Goal: Transaction & Acquisition: Purchase product/service

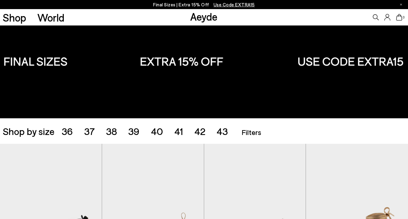
scroll to position [24, 0]
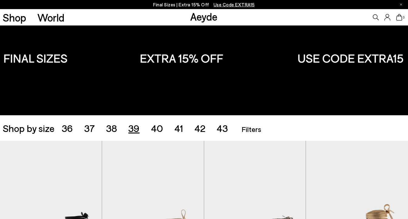
click at [132, 127] on span "39" at bounding box center [133, 128] width 11 height 12
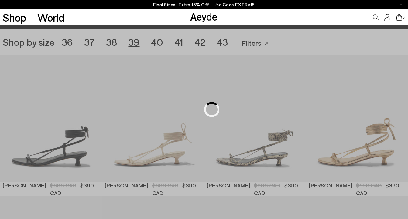
scroll to position [114, 0]
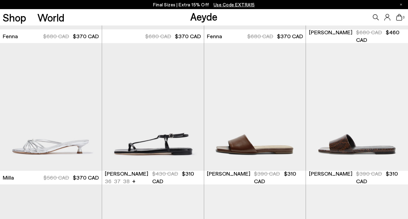
scroll to position [1397, 0]
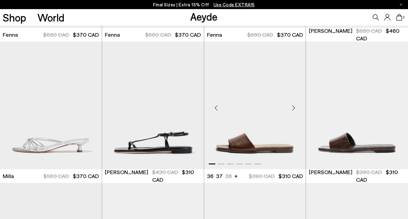
click at [292, 113] on div "Next slide" at bounding box center [293, 108] width 18 height 18
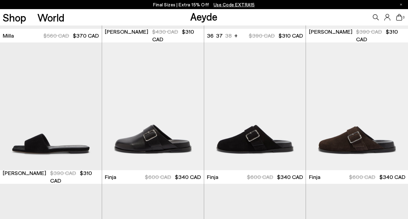
scroll to position [1538, 0]
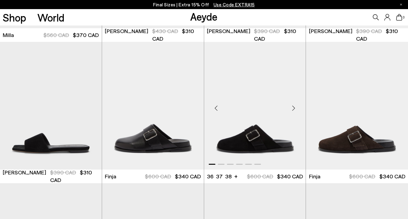
click at [290, 107] on div "Next slide" at bounding box center [293, 108] width 18 height 18
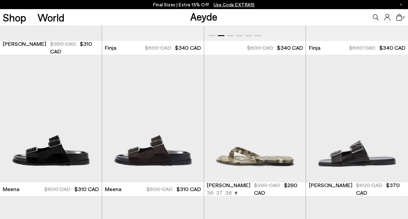
scroll to position [1667, 0]
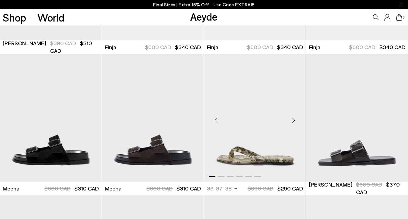
click at [298, 128] on div "Next slide" at bounding box center [293, 120] width 18 height 18
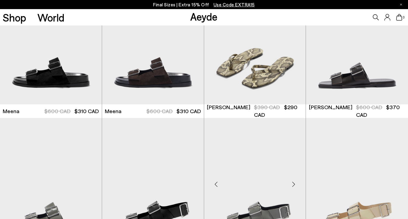
scroll to position [1730, 0]
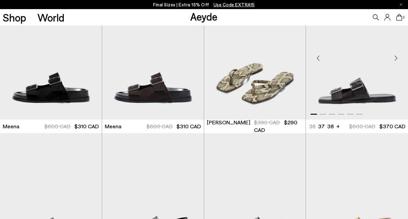
click at [397, 60] on div "Next slide" at bounding box center [396, 58] width 18 height 18
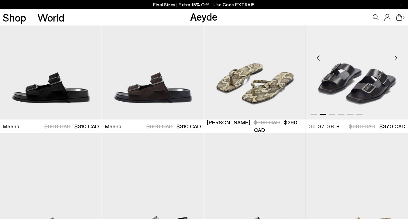
click at [397, 60] on div "Next slide" at bounding box center [396, 58] width 18 height 18
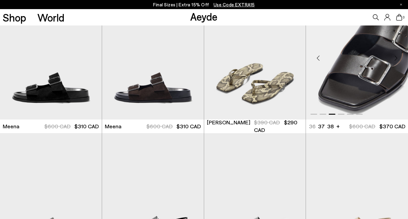
click at [397, 60] on div "Next slide" at bounding box center [396, 58] width 18 height 18
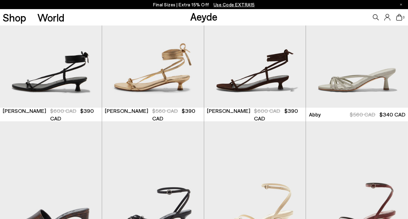
scroll to position [0, 0]
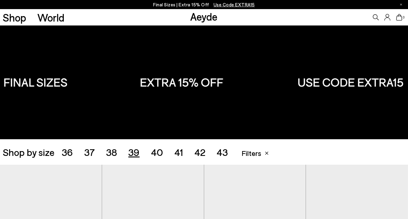
click at [156, 151] on span "40" at bounding box center [157, 152] width 12 height 12
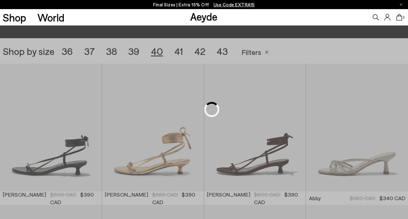
scroll to position [114, 0]
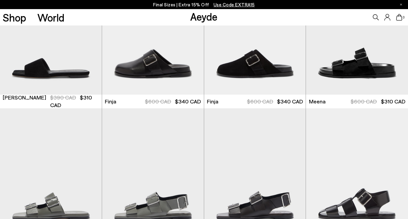
scroll to position [1343, 0]
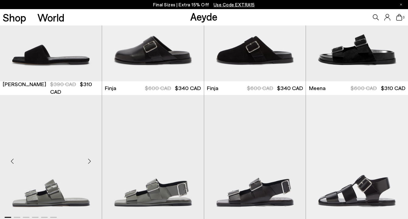
click at [90, 159] on div "Next slide" at bounding box center [89, 161] width 18 height 18
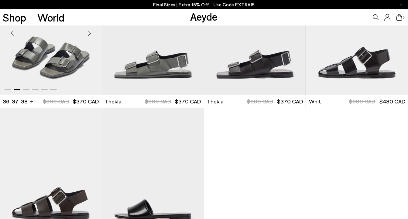
scroll to position [1585, 0]
